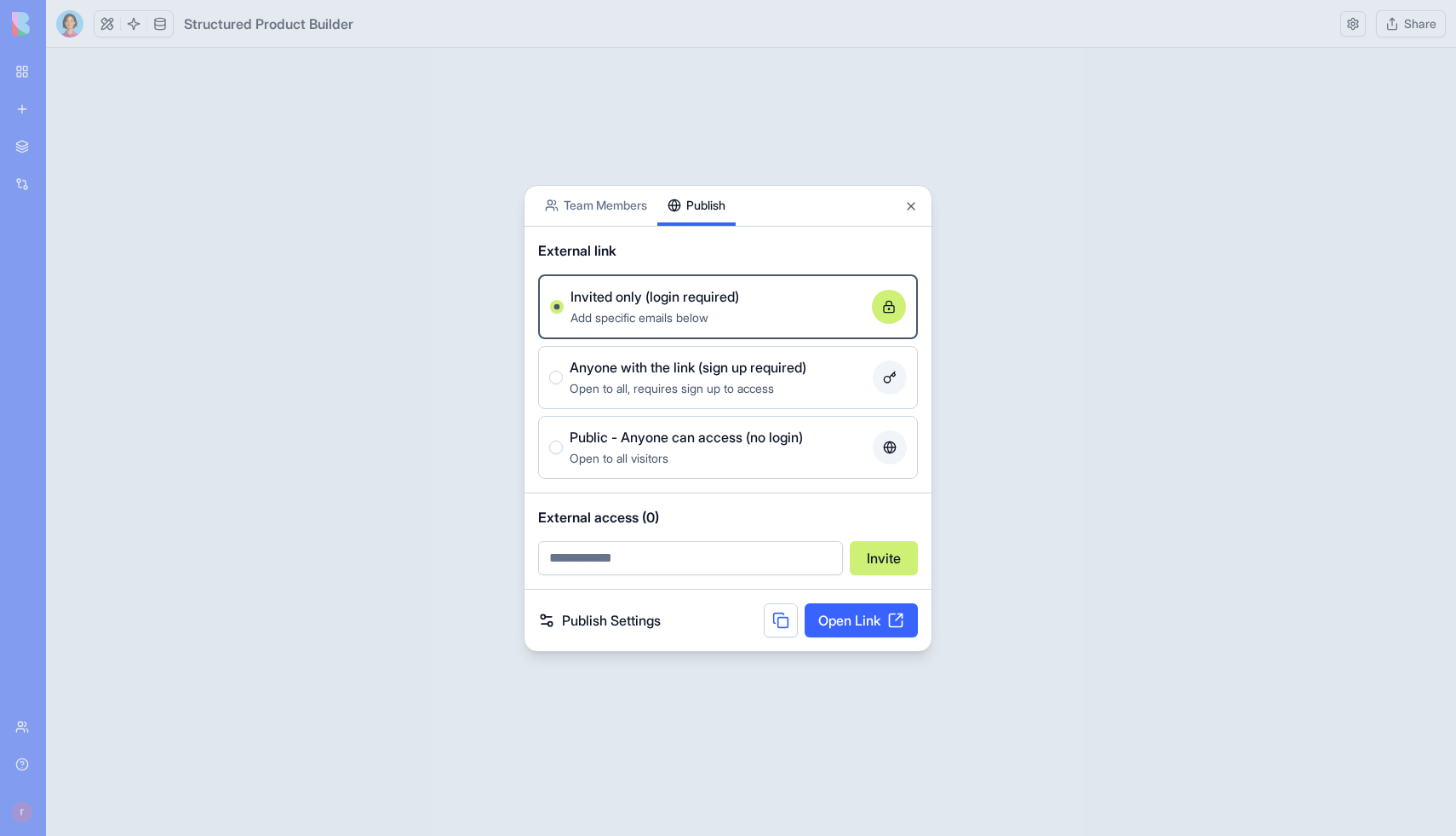
click at [491, 61] on div at bounding box center [728, 418] width 1456 height 836
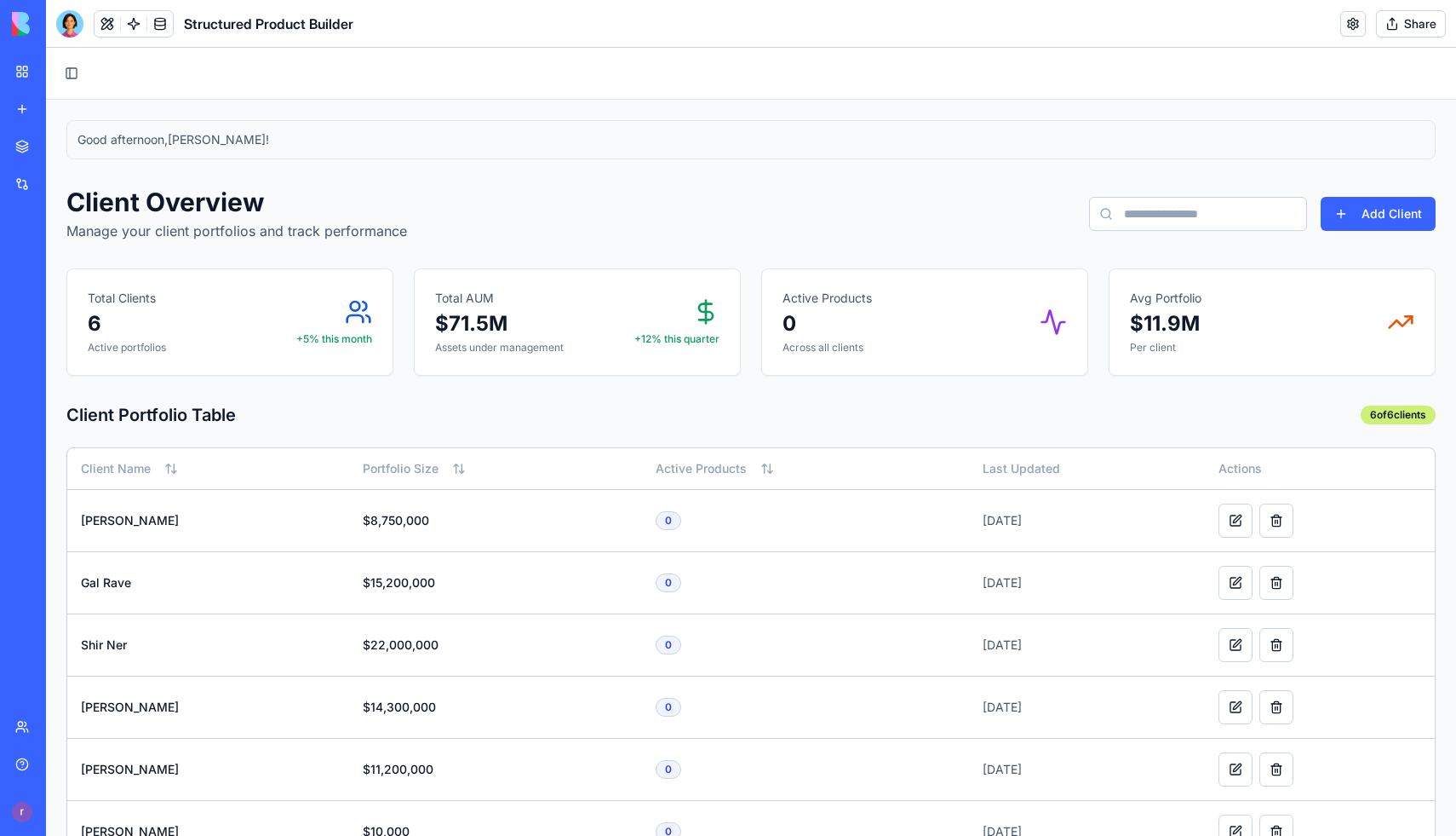
click at [34, 75] on link "My workspace" at bounding box center [39, 71] width 68 height 34
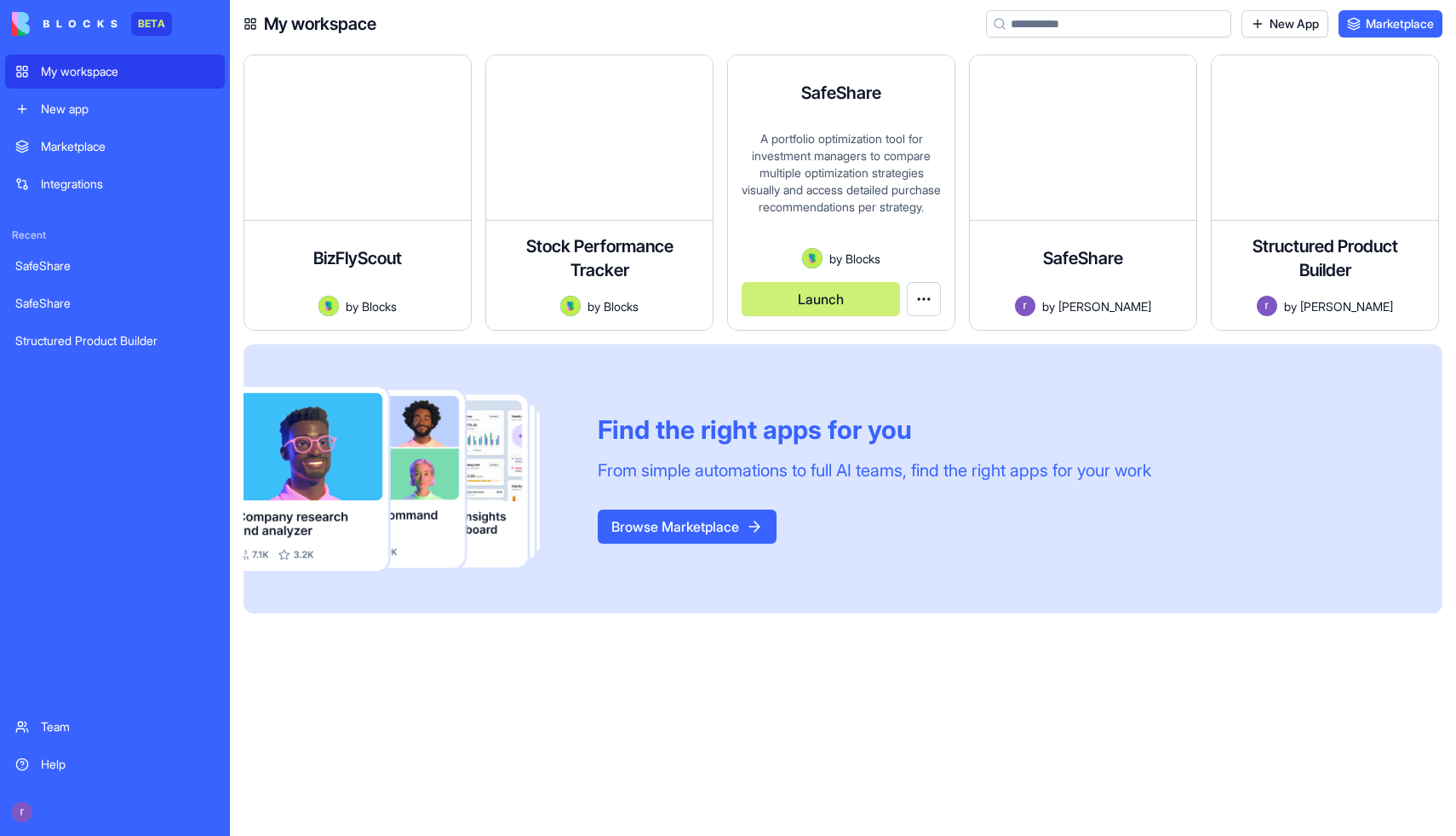
click at [869, 305] on button "Launch" at bounding box center [821, 299] width 159 height 34
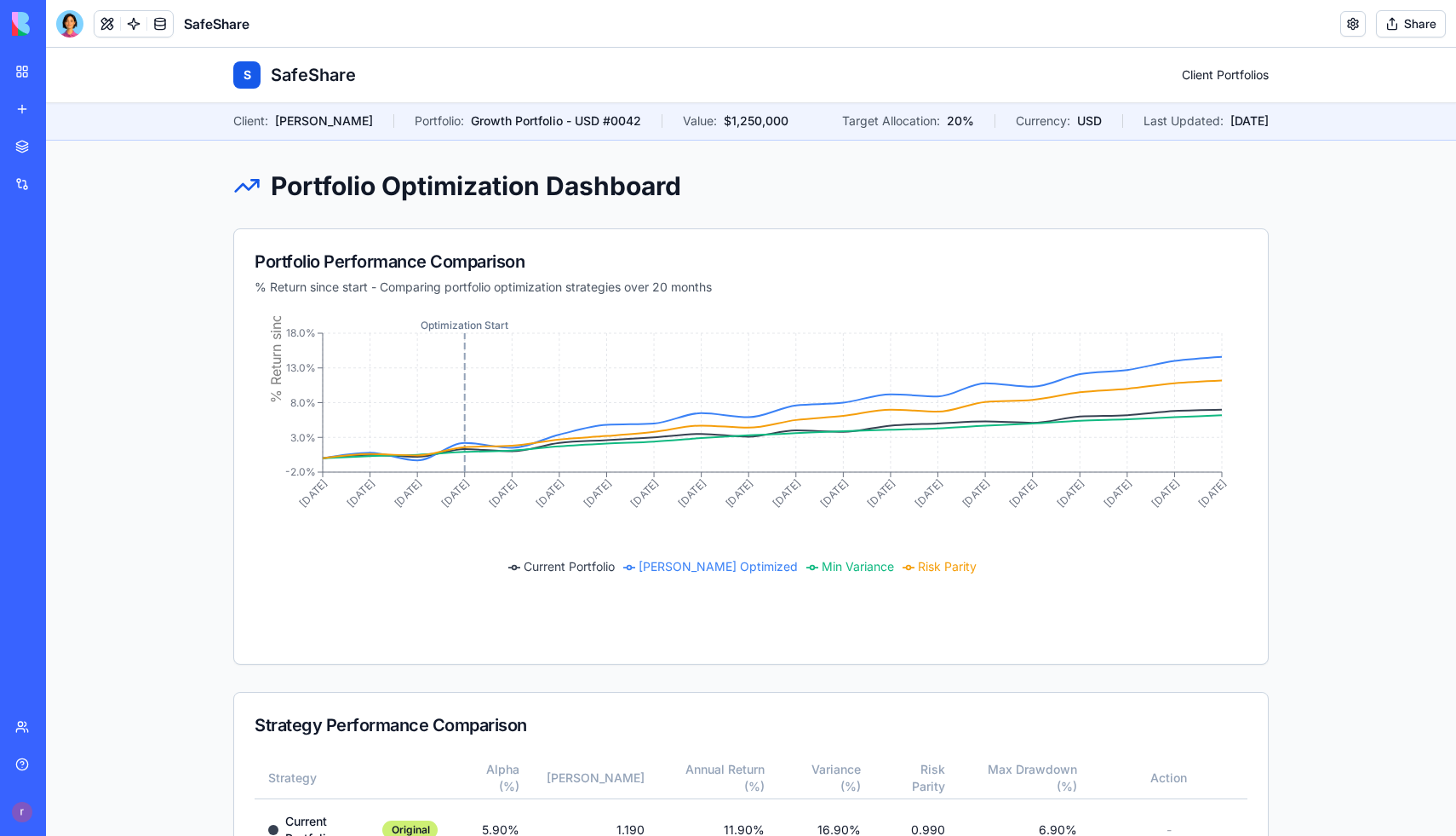
click at [1196, 67] on link "Client Portfolios" at bounding box center [1225, 74] width 87 height 17
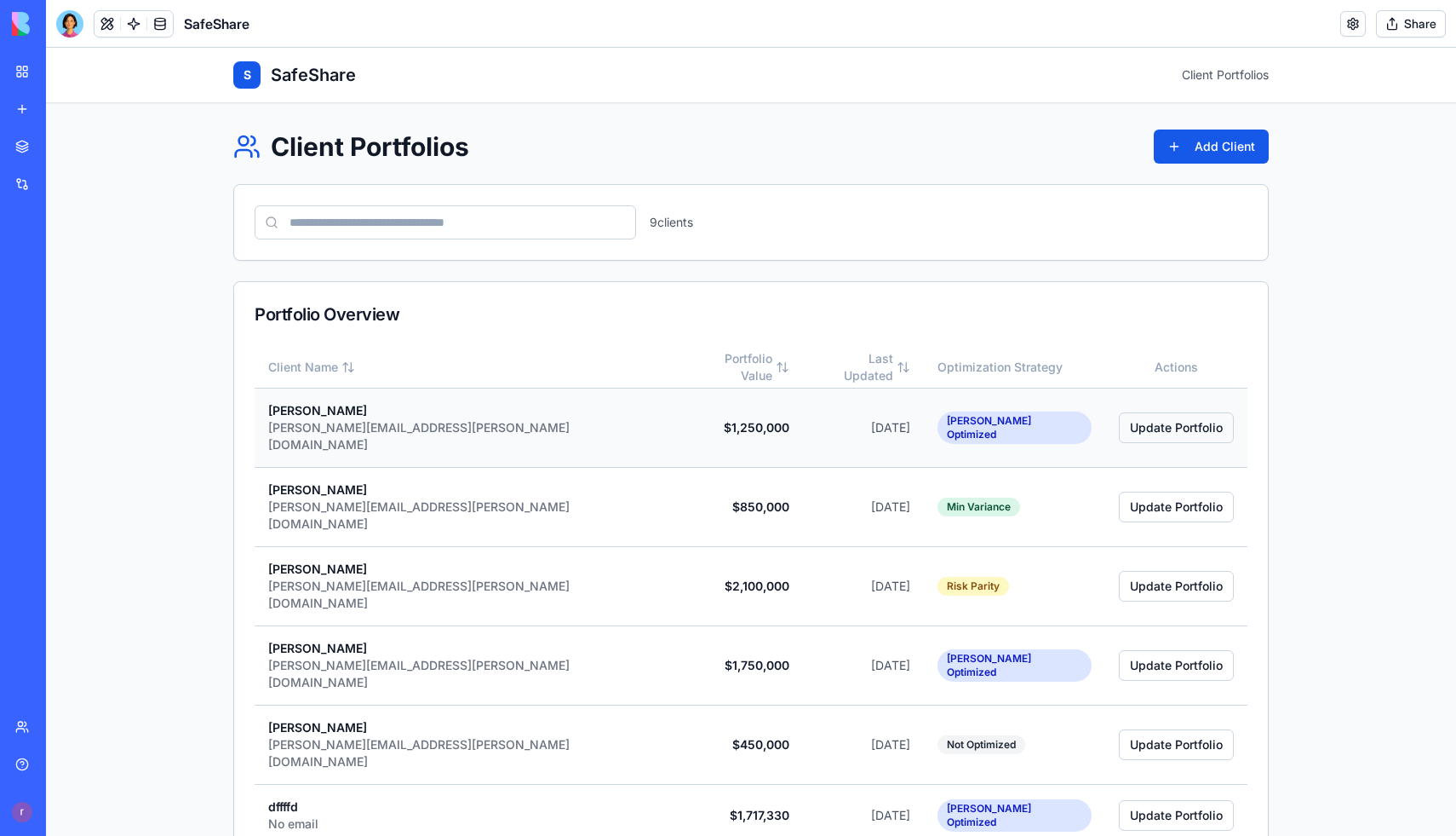
click at [1161, 421] on button "Update Portfolio" at bounding box center [1176, 427] width 115 height 31
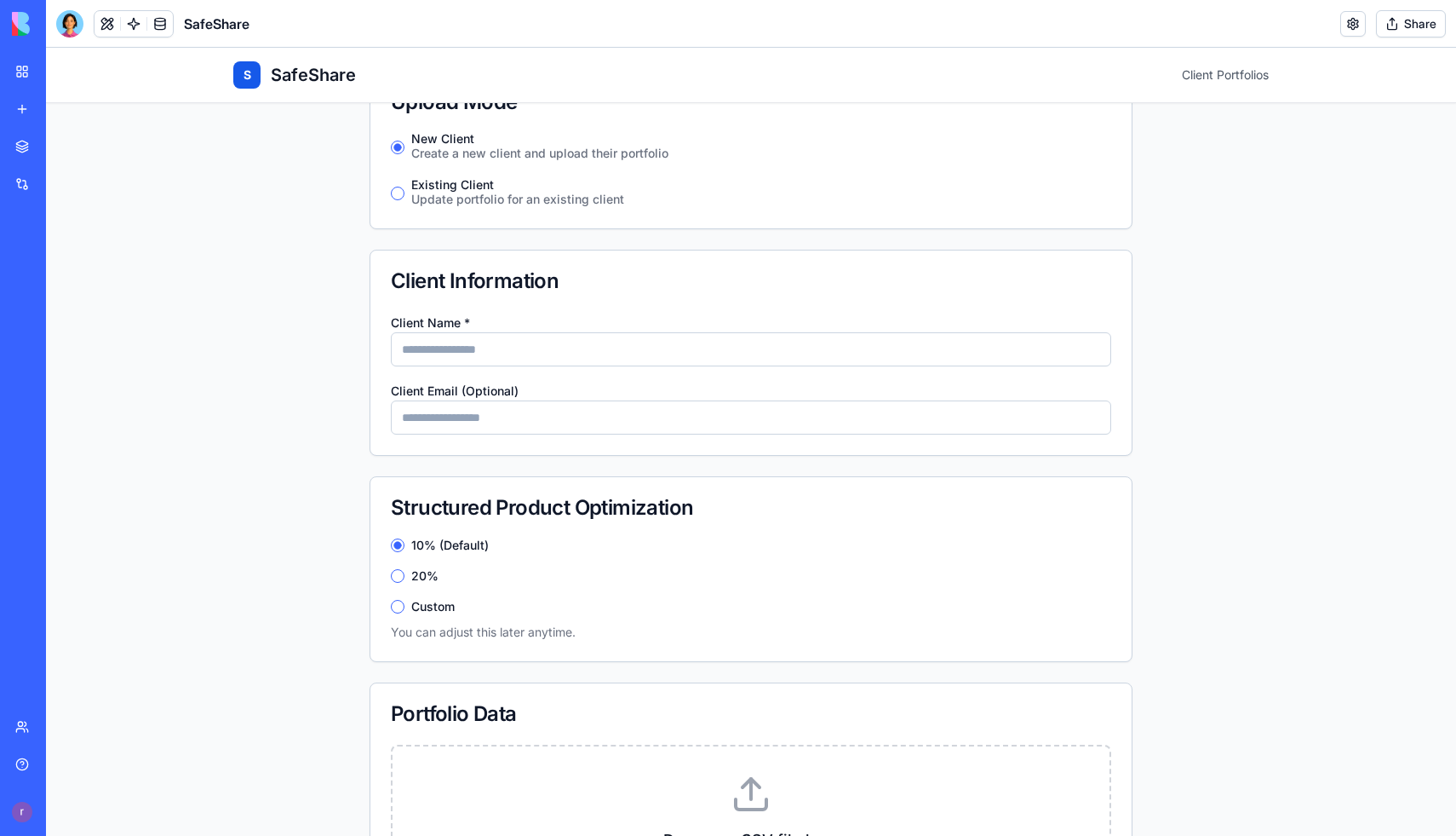
scroll to position [147, 0]
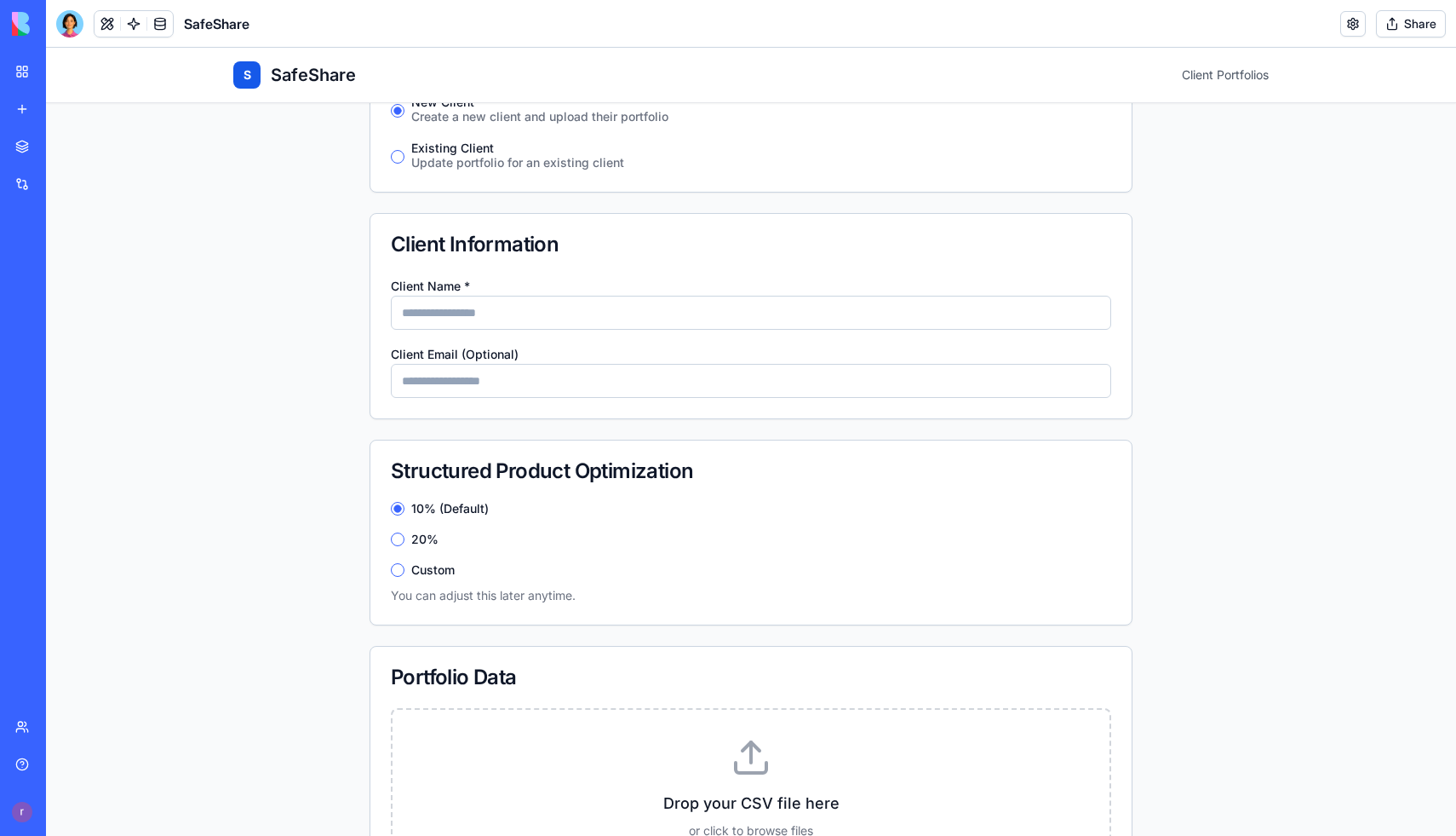
click at [636, 312] on input "Client Name *" at bounding box center [750, 312] width 721 height 34
type input "****"
click at [549, 385] on input "Client Email (Optional)" at bounding box center [750, 381] width 721 height 34
click at [402, 568] on button "Custom" at bounding box center [397, 570] width 14 height 14
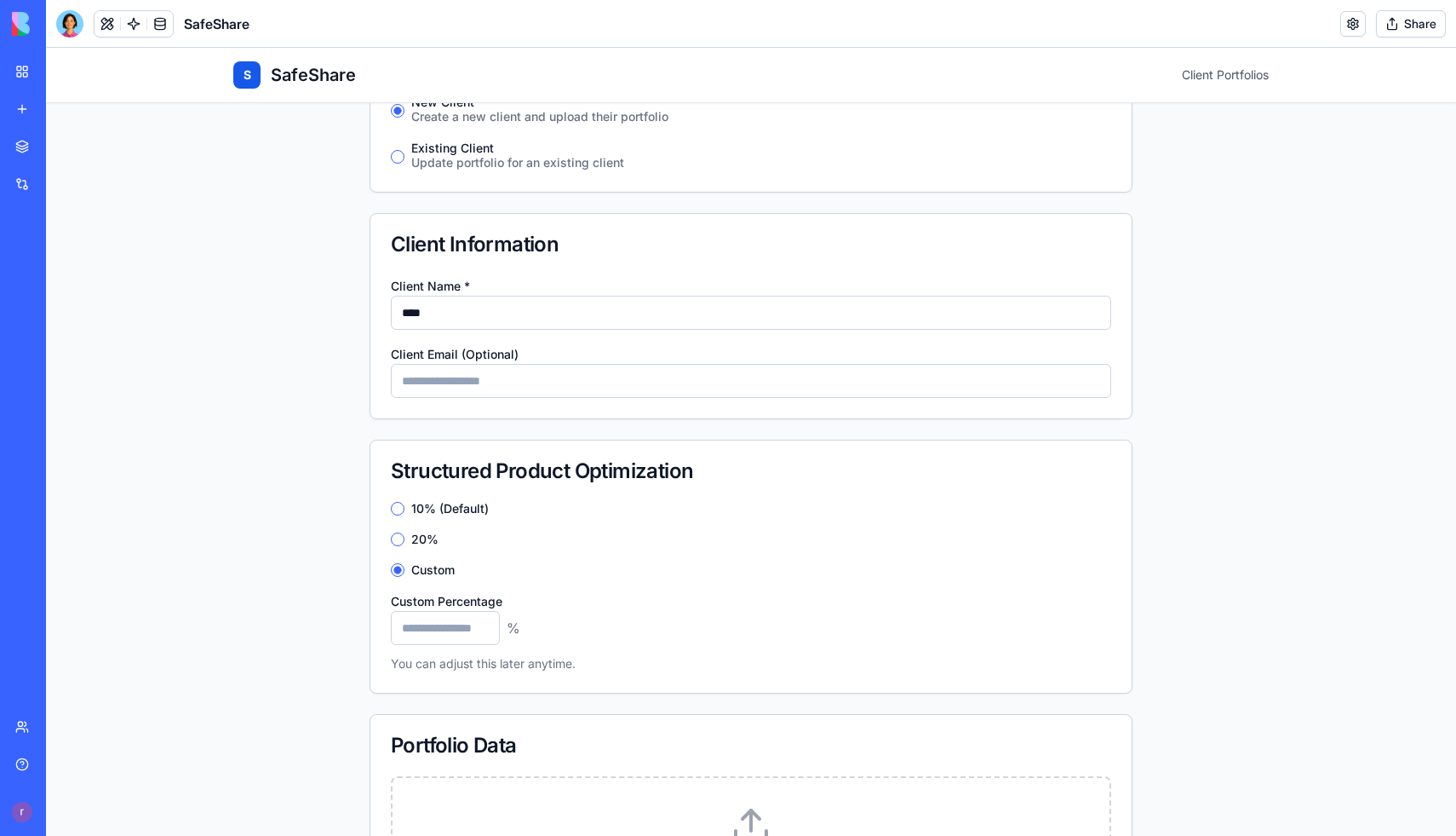
click at [481, 564] on div "Custom" at bounding box center [750, 570] width 721 height 14
click at [420, 499] on div "Structured Product Optimization" at bounding box center [751, 471] width 761 height 61
click at [420, 503] on label "10% (Default)" at bounding box center [450, 509] width 77 height 12
click at [404, 503] on button "10% (Default)" at bounding box center [397, 509] width 14 height 14
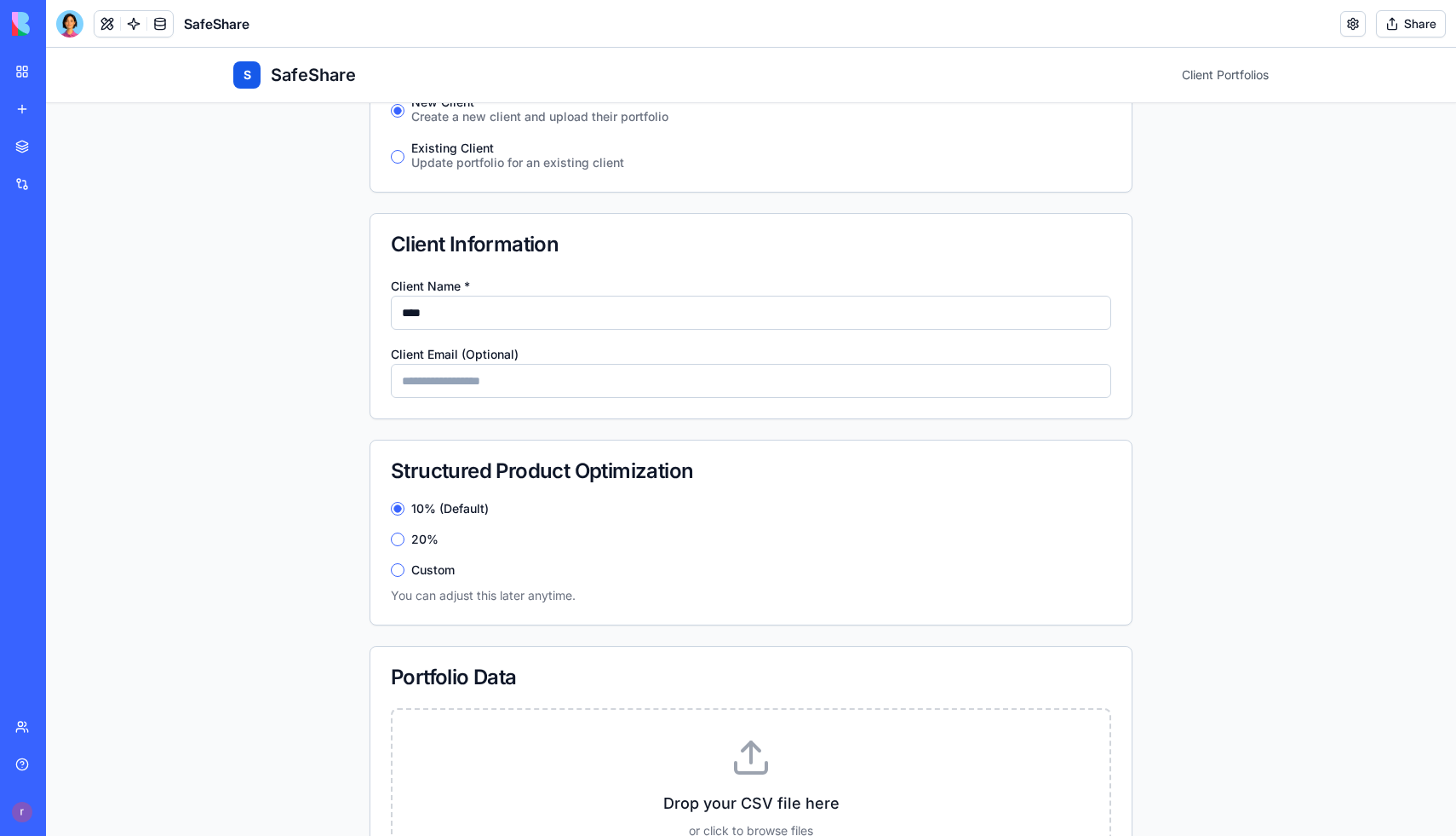
scroll to position [323, 0]
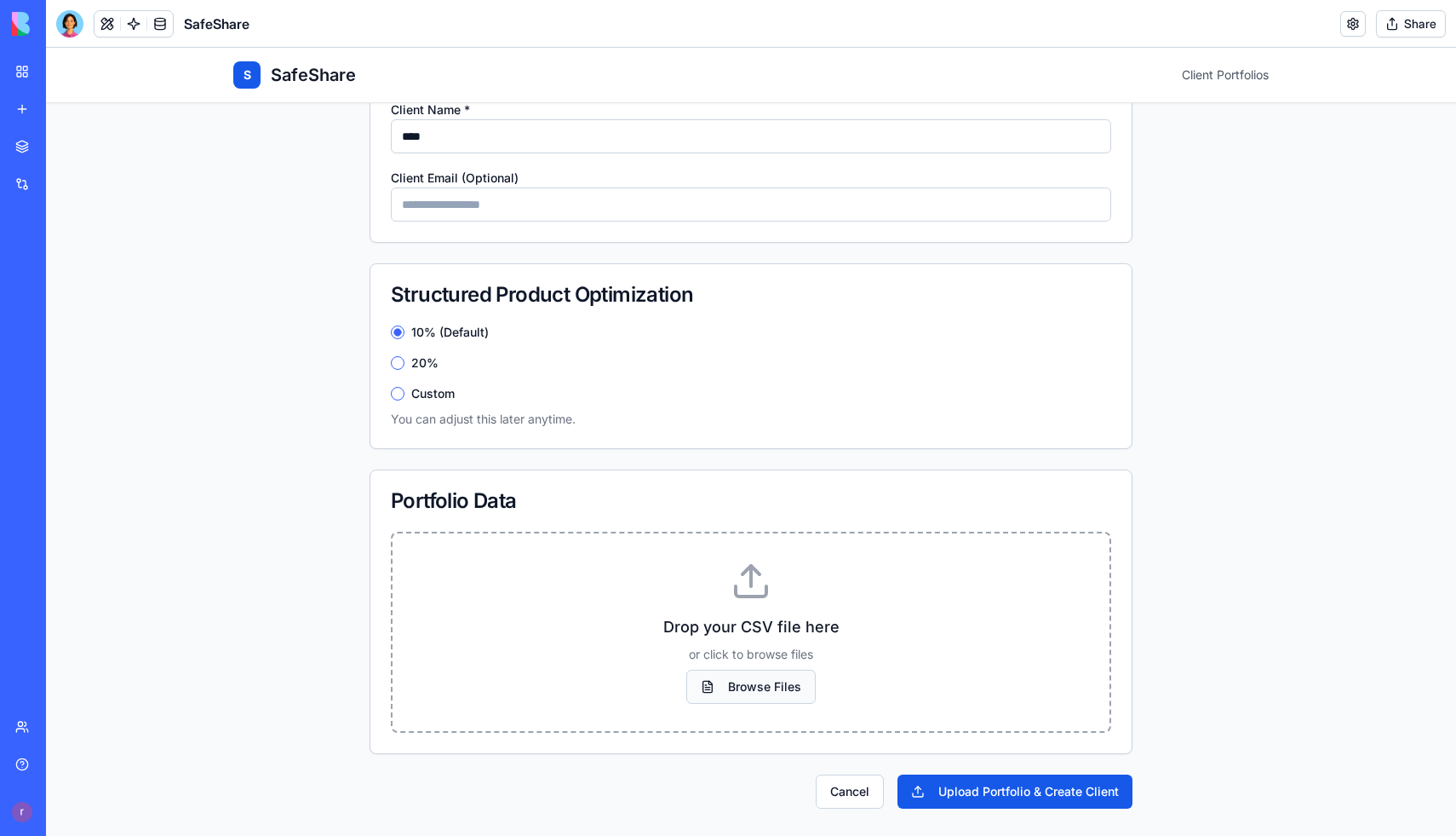
click at [769, 697] on button "Browse Files" at bounding box center [750, 686] width 130 height 34
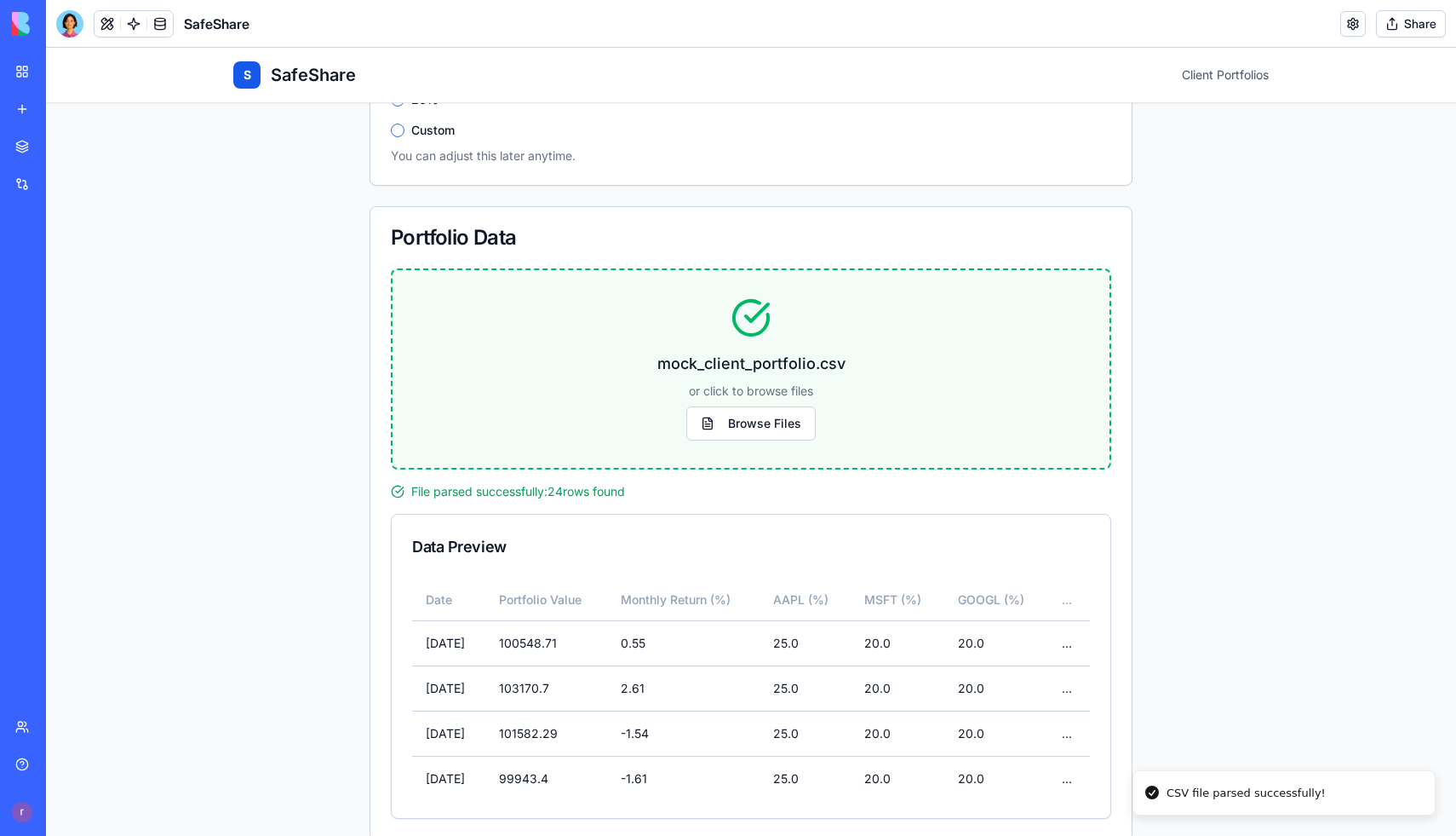
scroll to position [672, 0]
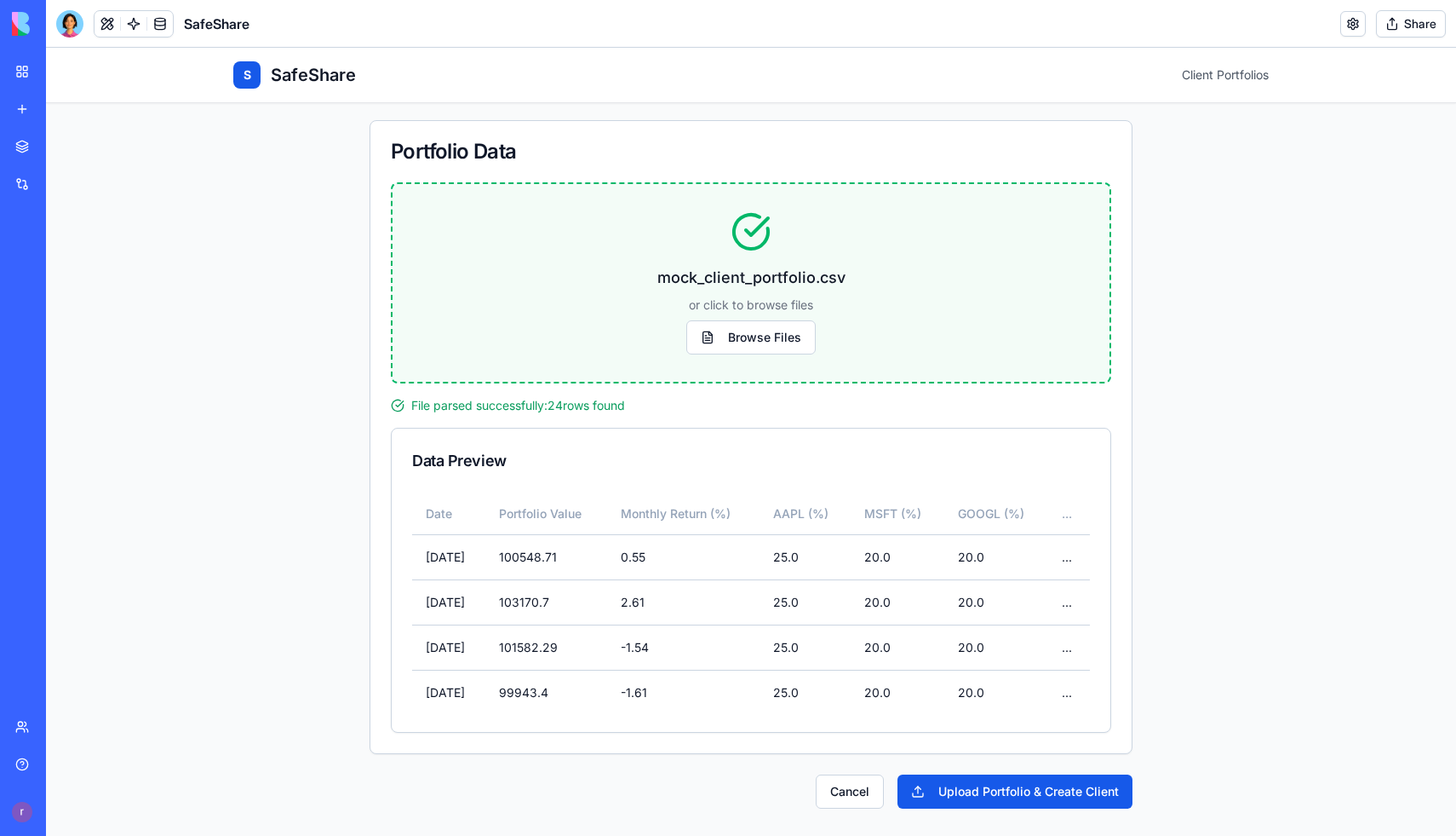
drag, startPoint x: 953, startPoint y: 781, endPoint x: 962, endPoint y: 728, distance: 53.8
click at [962, 728] on form "Client Information Client Name * **** Client Email (Optional) Structured Produc…" at bounding box center [751, 248] width 763 height 1122
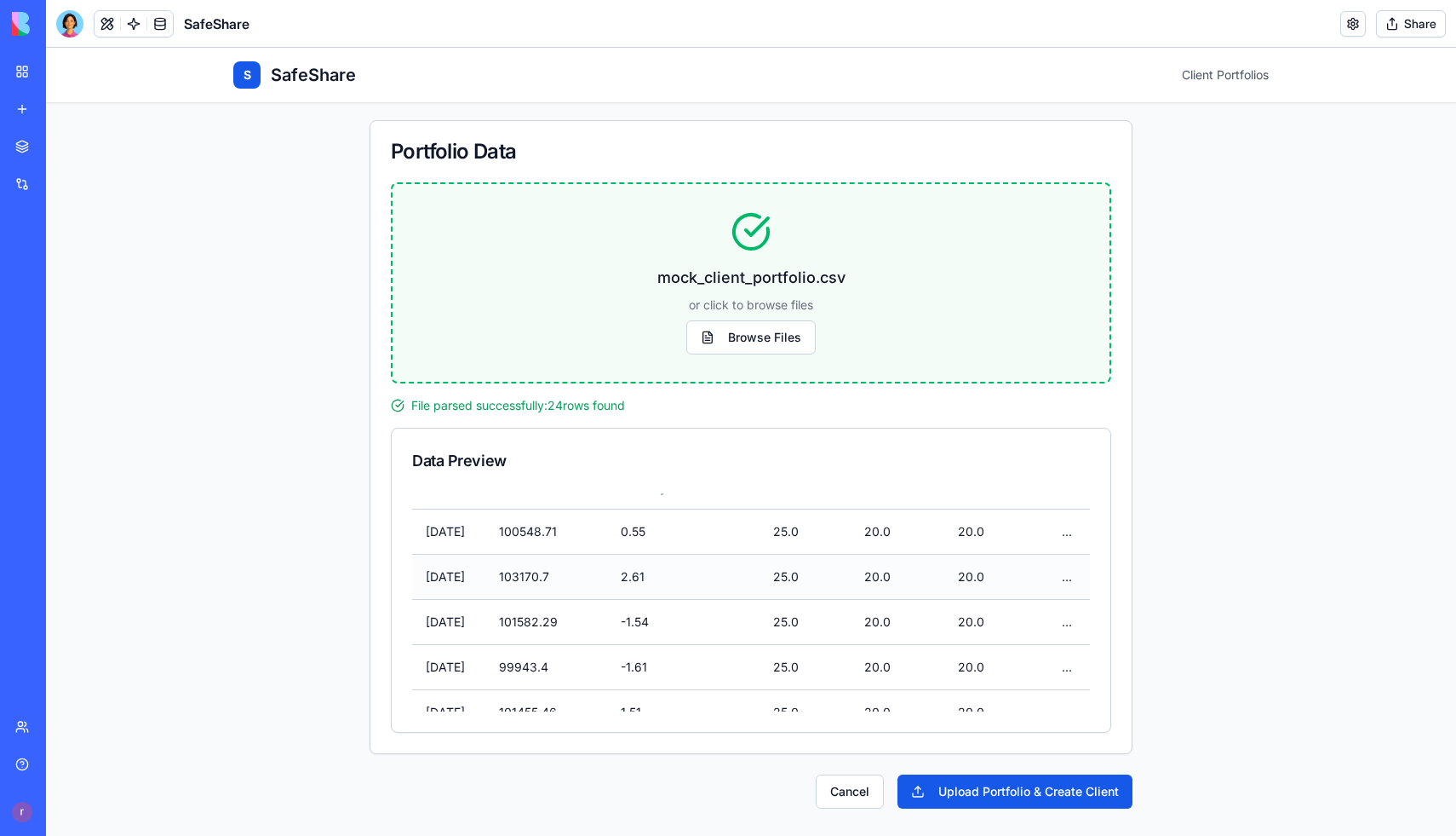
scroll to position [0, 0]
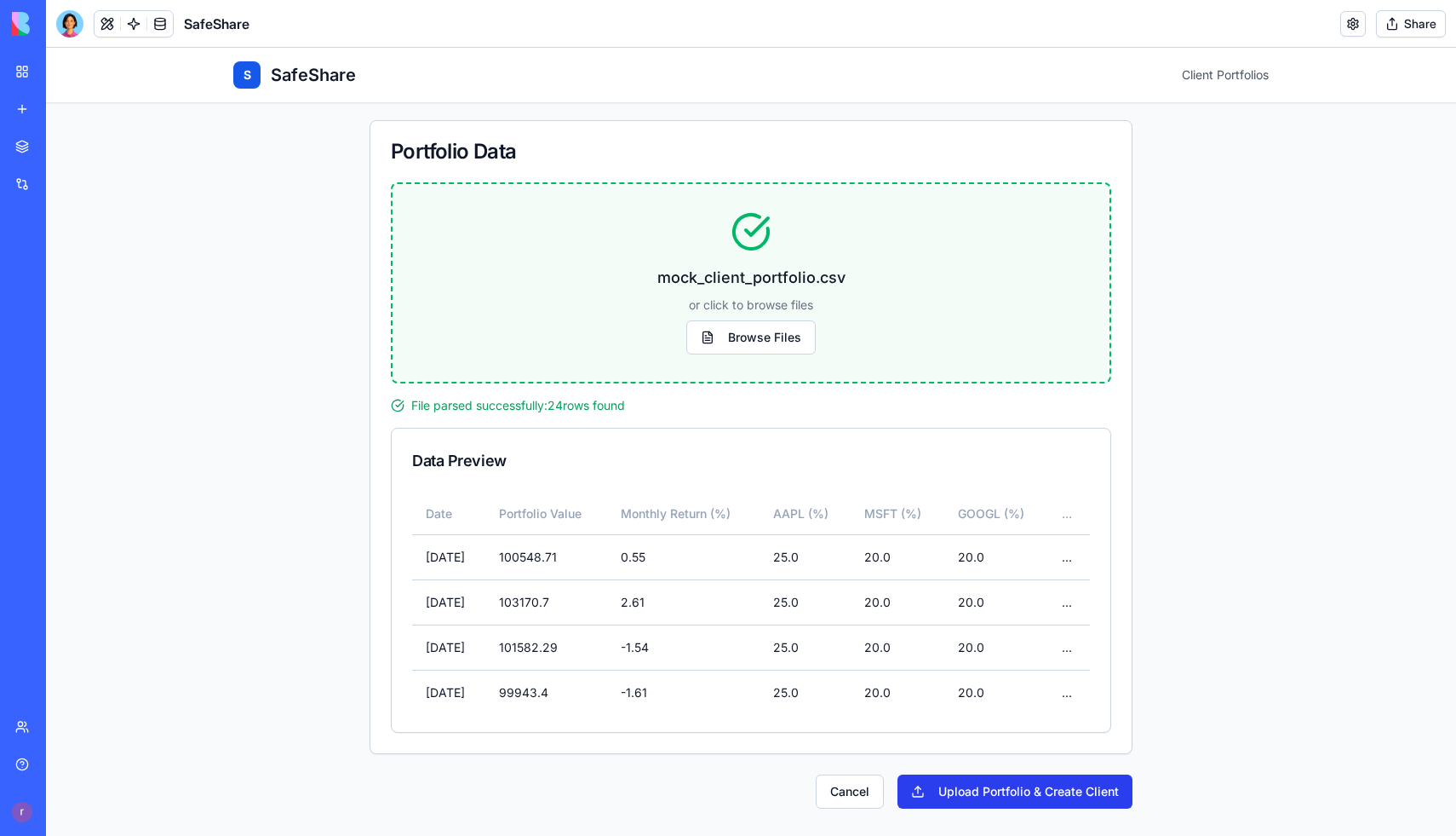
click at [976, 791] on button "Upload Portfolio & Create Client" at bounding box center [1015, 791] width 235 height 34
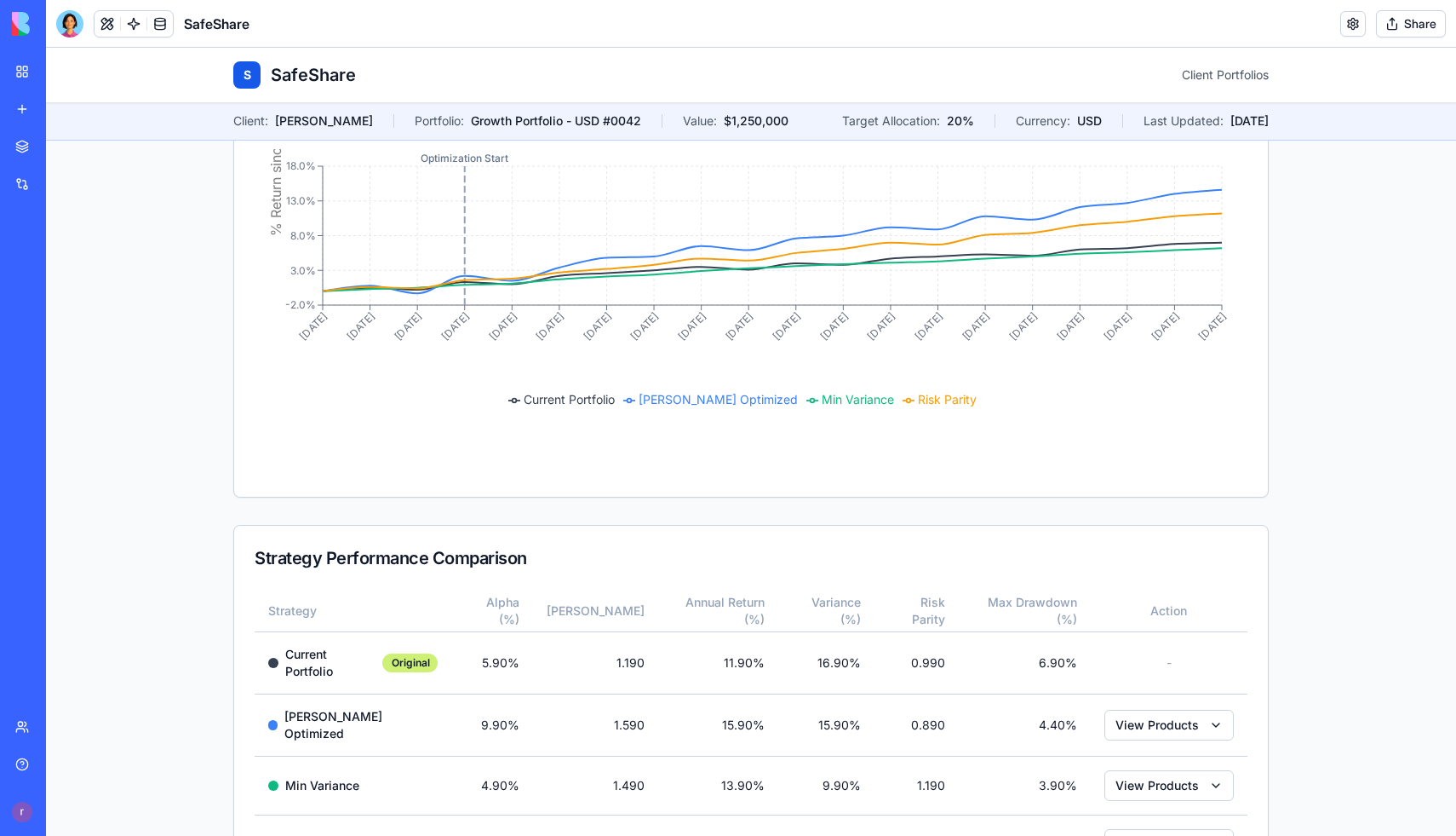
scroll to position [233, 0]
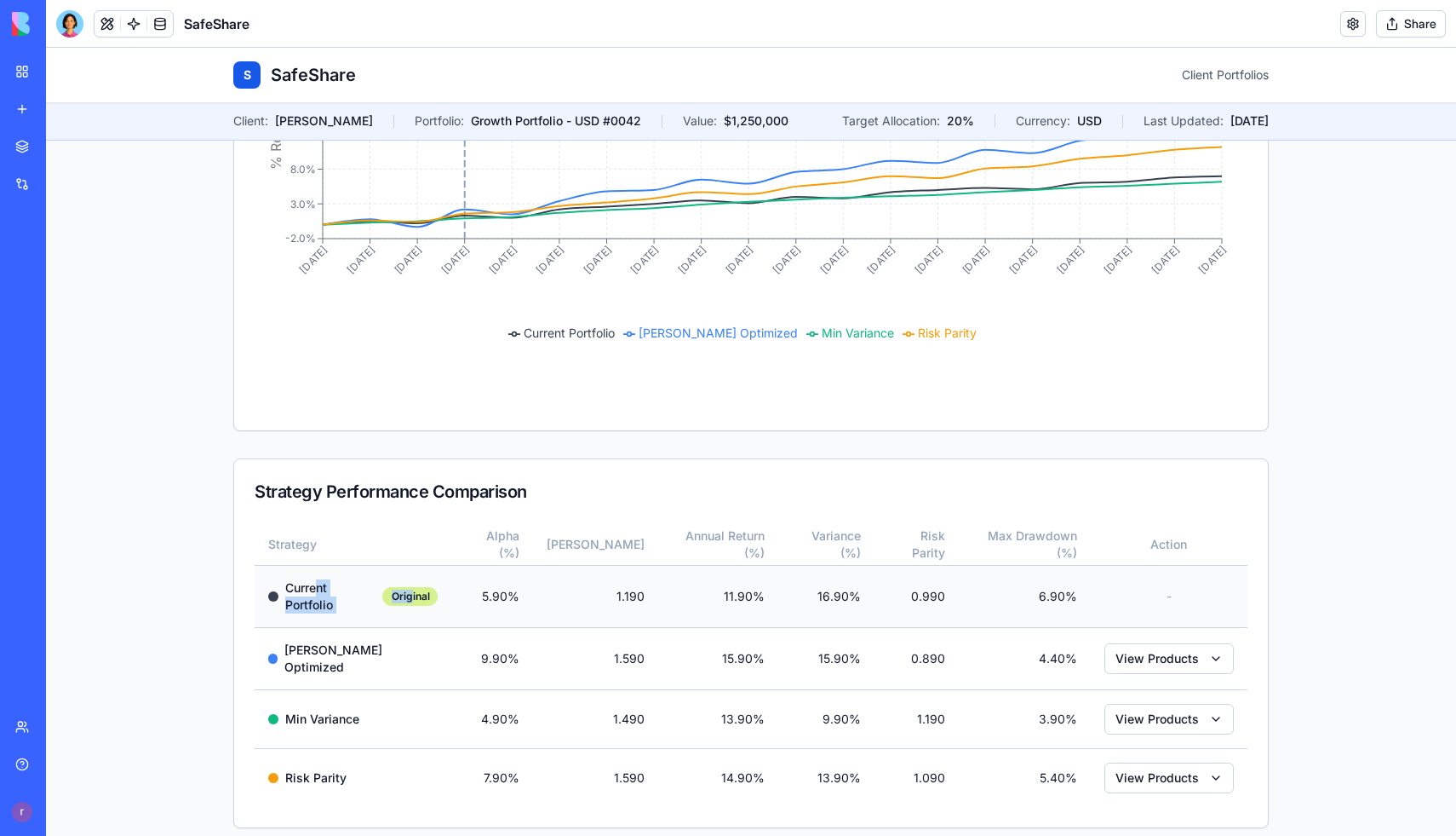
drag, startPoint x: 317, startPoint y: 591, endPoint x: 417, endPoint y: 587, distance: 100.1
click at [417, 587] on div "Current Portfolio Original" at bounding box center [353, 596] width 169 height 34
drag, startPoint x: 488, startPoint y: 580, endPoint x: 532, endPoint y: 590, distance: 45.1
click at [532, 590] on td "5.90%" at bounding box center [492, 596] width 81 height 62
drag, startPoint x: 594, startPoint y: 593, endPoint x: 659, endPoint y: 592, distance: 65.0
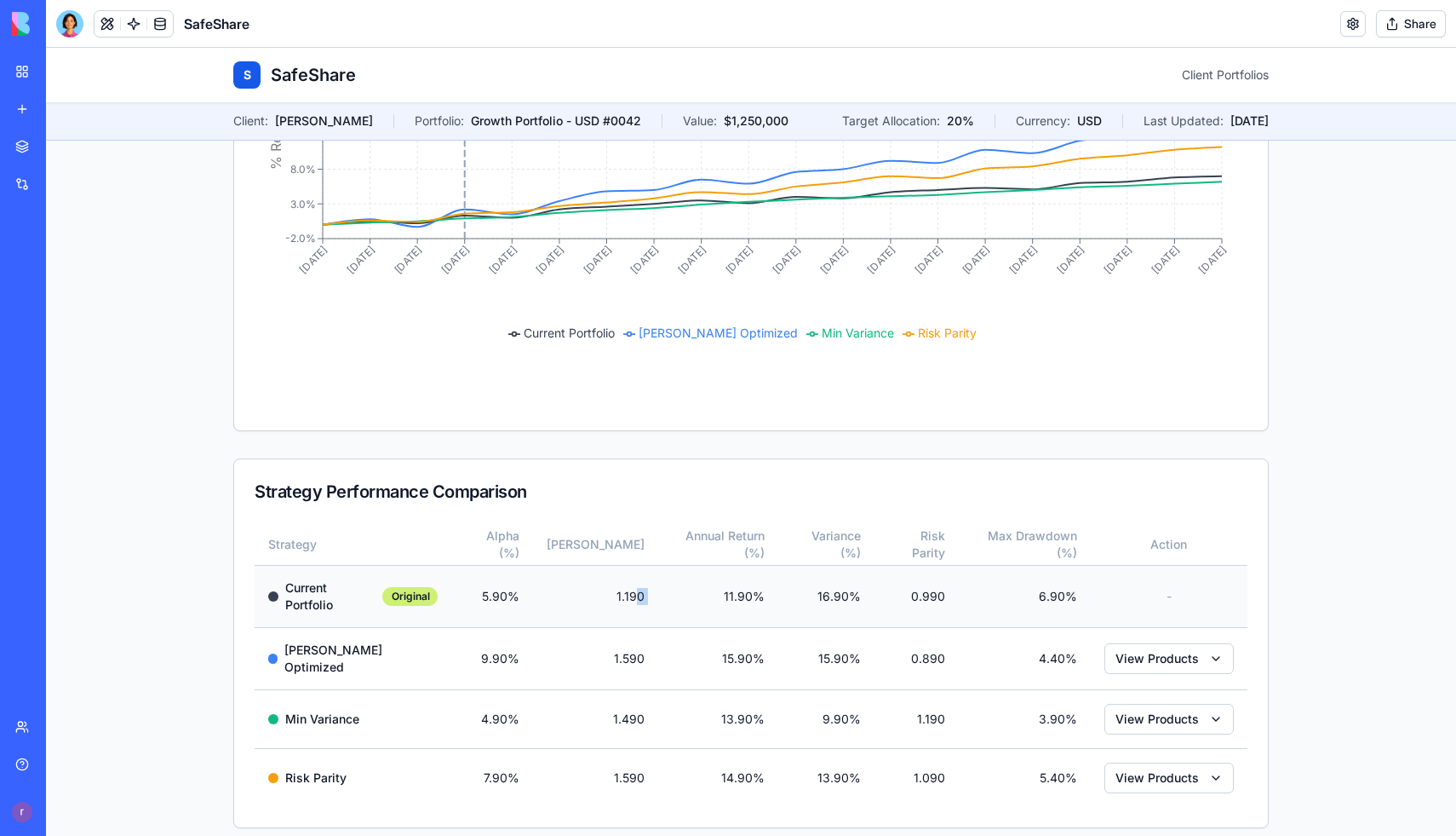
click at [659, 592] on tr "Current Portfolio Original 5.90% 1.190 11.90% 16.90% 0.990 6.90% -" at bounding box center [751, 596] width 993 height 62
drag, startPoint x: 1033, startPoint y: 602, endPoint x: 1090, endPoint y: 601, distance: 57.0
click at [1090, 601] on tr "Current Portfolio Original 5.90% 1.190 11.90% 16.90% 0.990 6.90% -" at bounding box center [751, 596] width 993 height 62
click at [703, 585] on td "11.90%" at bounding box center [718, 596] width 120 height 62
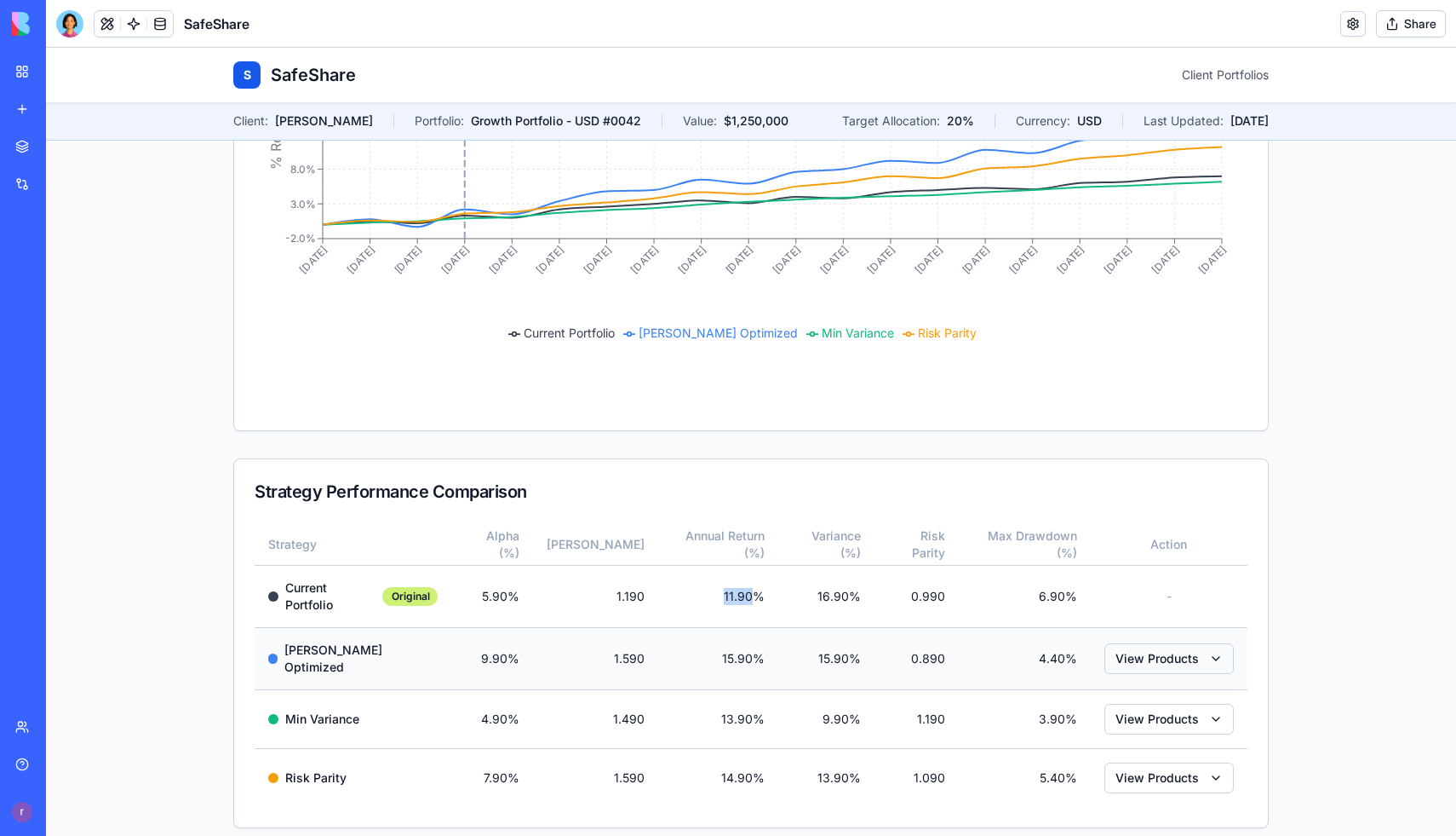
click at [1152, 651] on button "View Products" at bounding box center [1169, 658] width 130 height 31
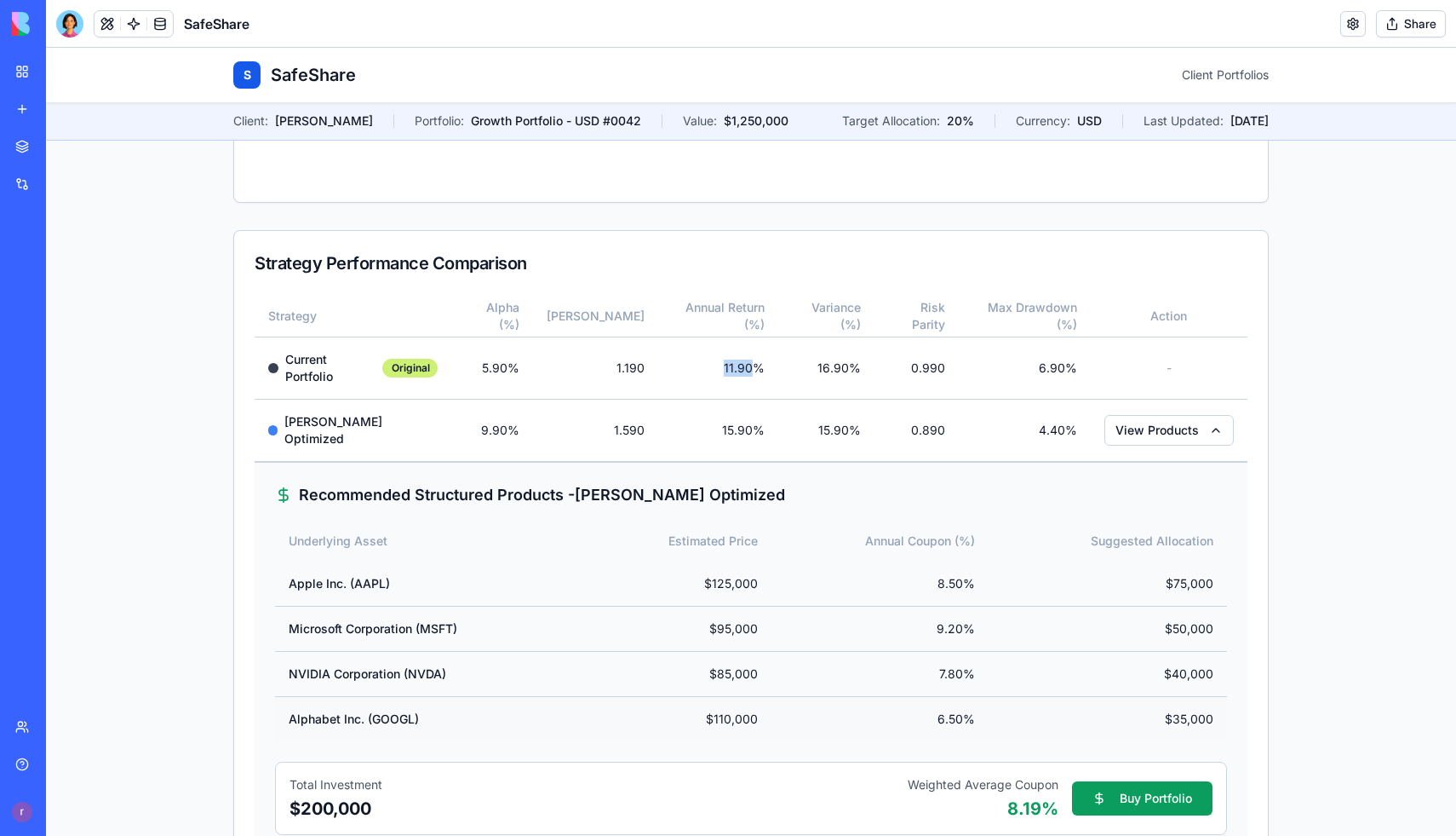
scroll to position [499, 0]
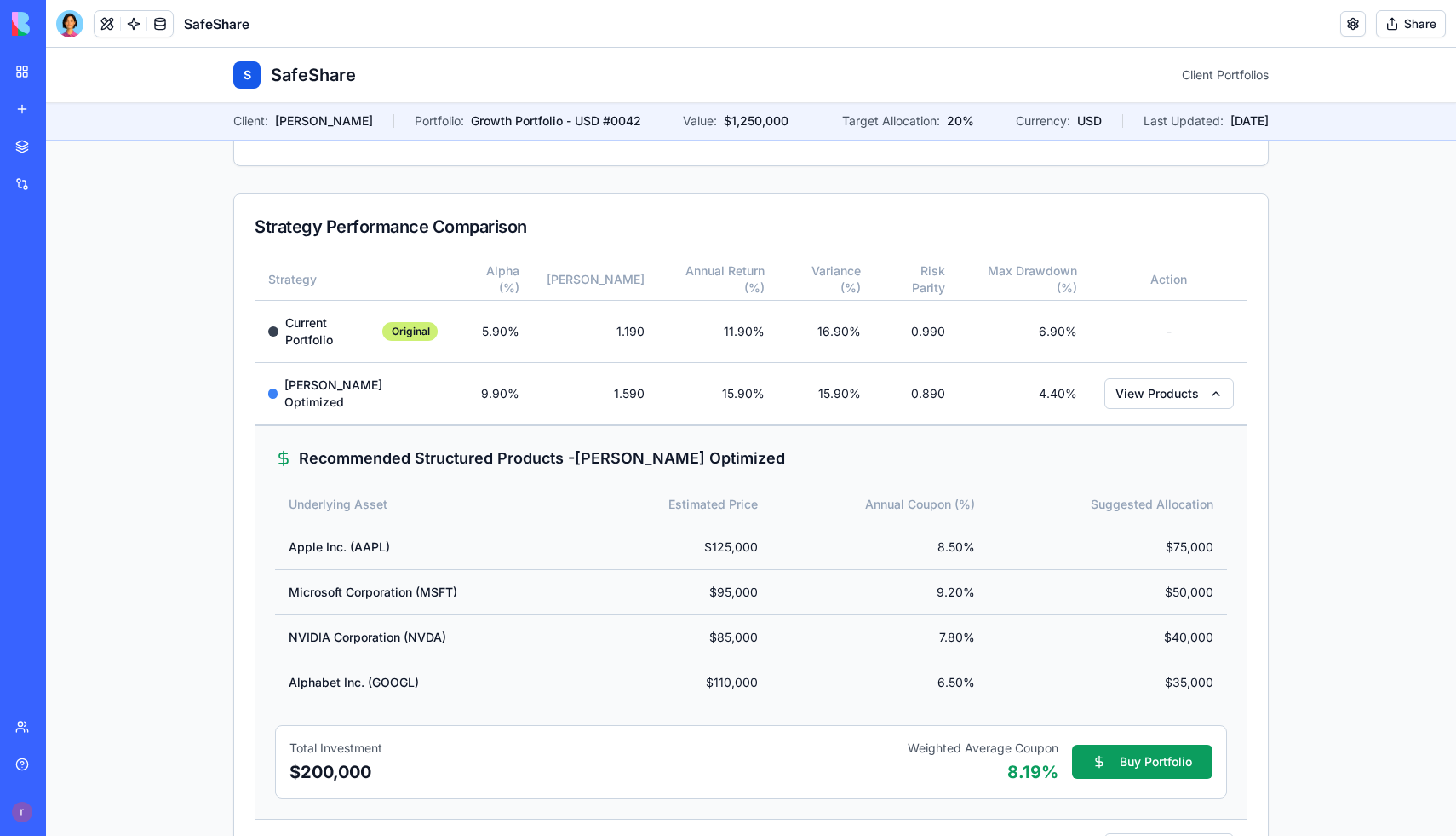
click at [1321, 459] on main "Portfolio Optimization Dashboard Portfolio Performance Comparison % Return sinc…" at bounding box center [750, 268] width 1410 height 1436
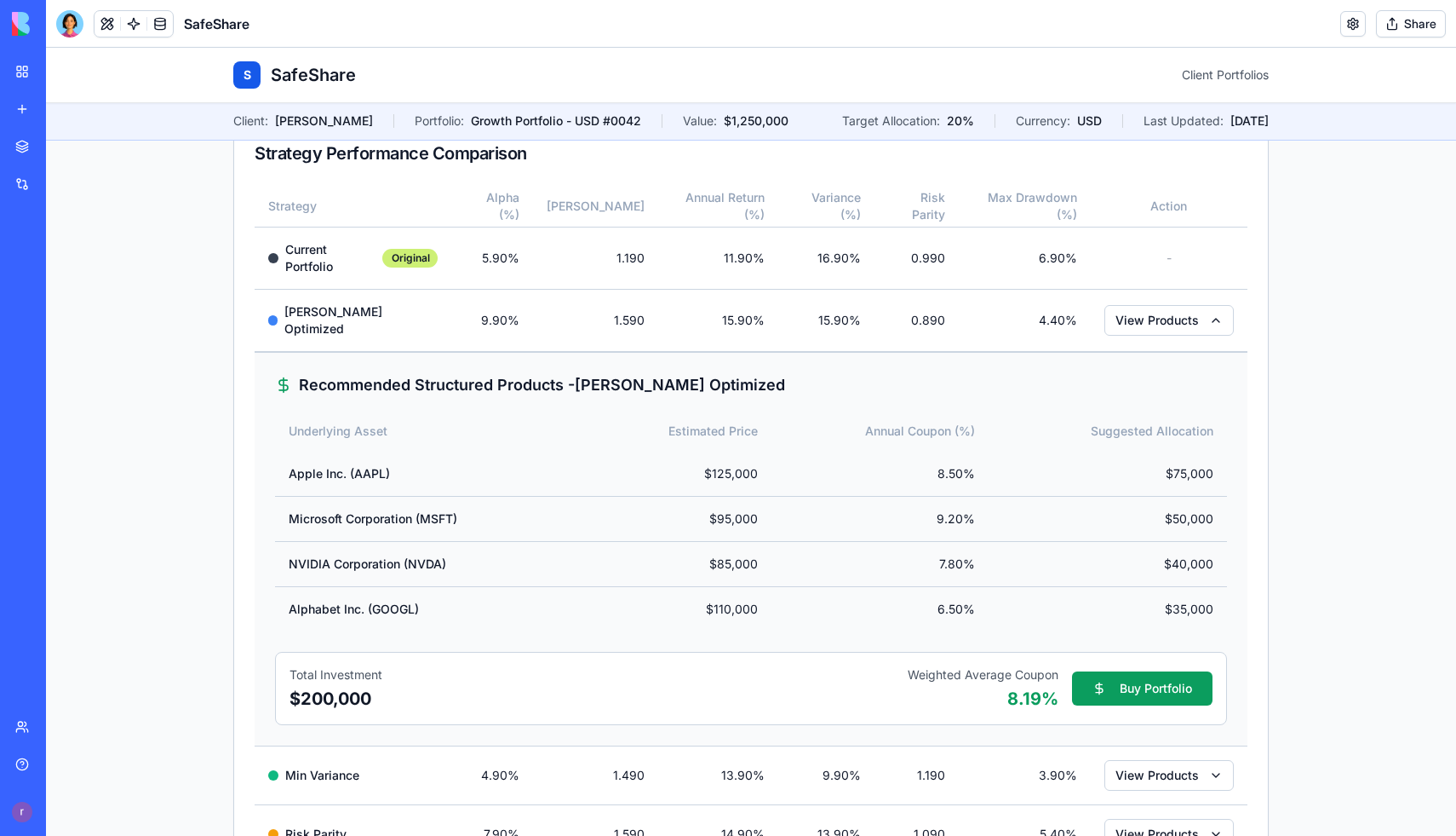
scroll to position [628, 0]
